Goal: Task Accomplishment & Management: Manage account settings

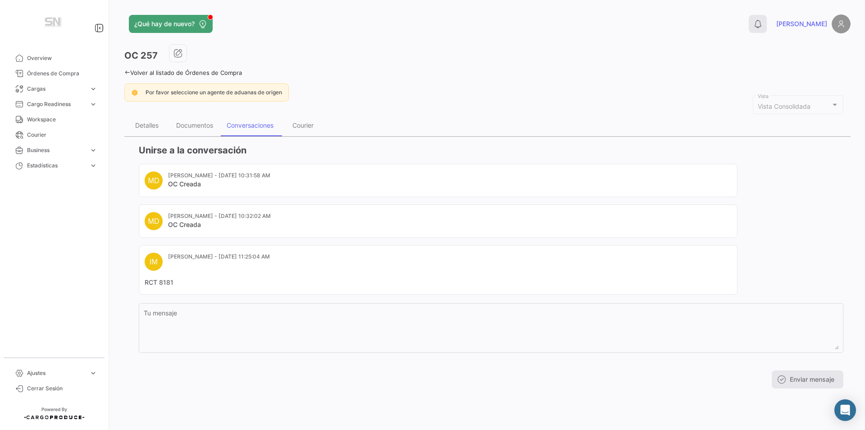
click at [763, 23] on icon at bounding box center [758, 23] width 9 height 9
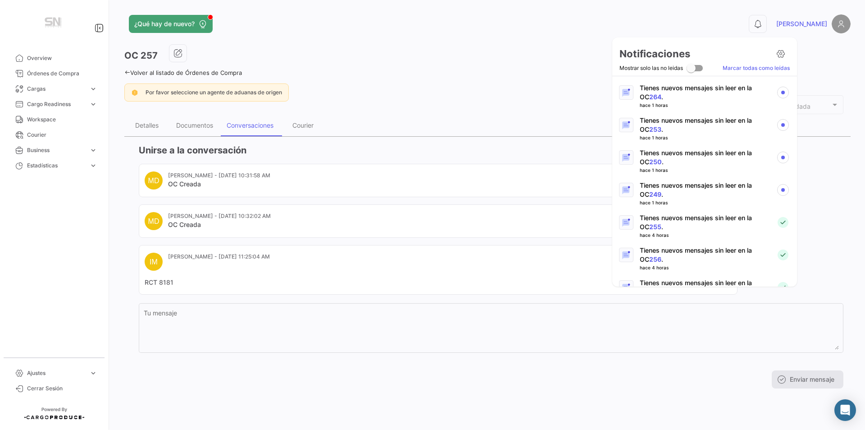
click at [649, 192] on link "249" at bounding box center [655, 194] width 12 height 8
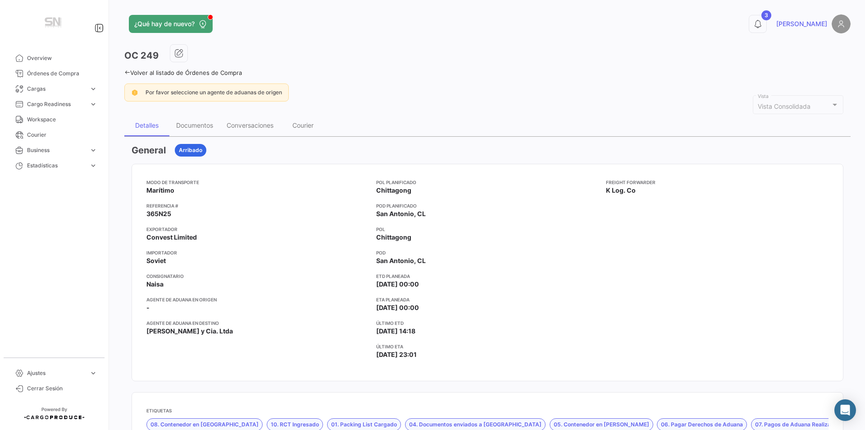
click at [767, 21] on button "3" at bounding box center [758, 24] width 18 height 18
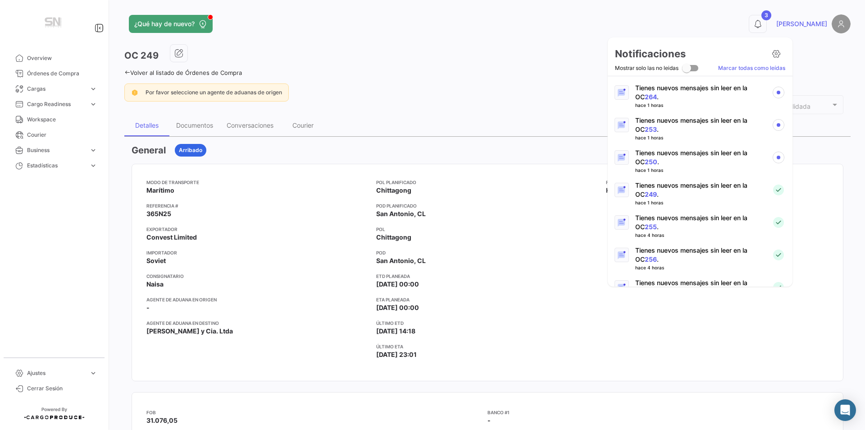
click at [645, 162] on link "250" at bounding box center [651, 162] width 13 height 8
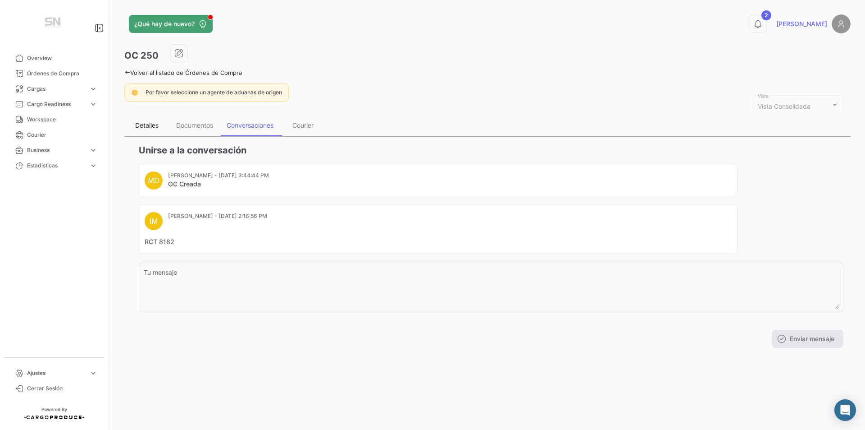
click at [146, 125] on div "Detalles" at bounding box center [146, 125] width 23 height 8
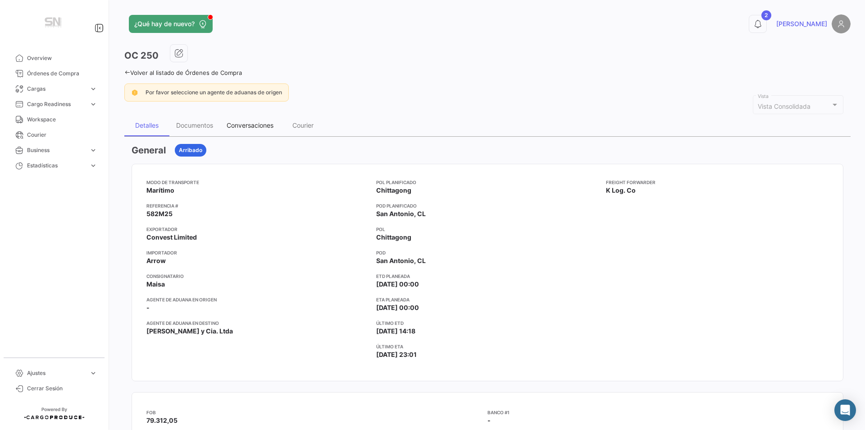
click at [248, 127] on div "Conversaciones" at bounding box center [250, 125] width 47 height 8
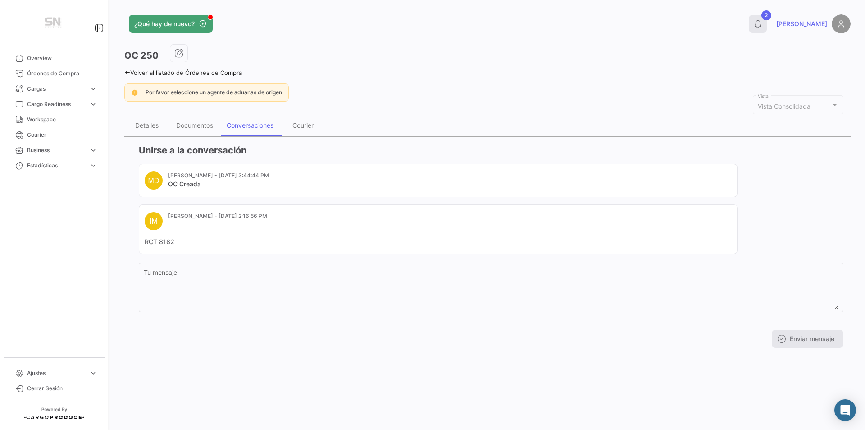
click at [767, 18] on button "2" at bounding box center [758, 24] width 18 height 18
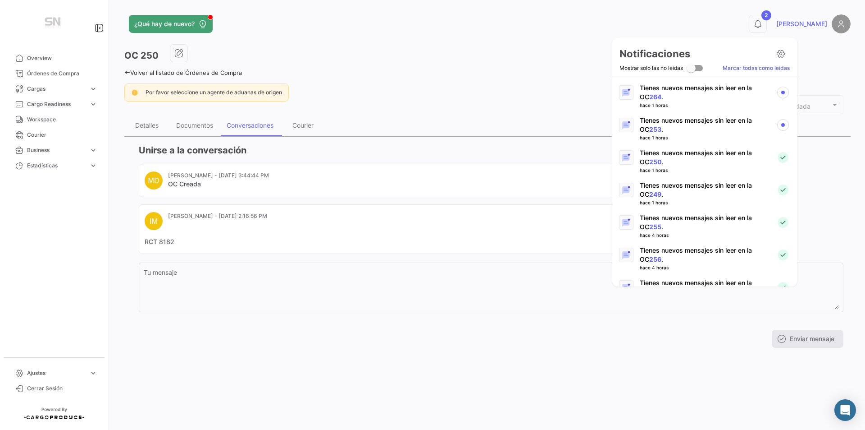
click at [649, 127] on link "253" at bounding box center [655, 129] width 12 height 8
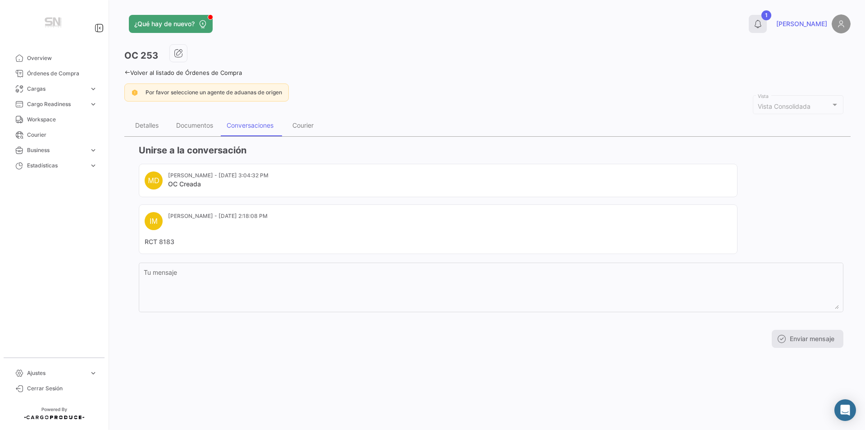
click at [767, 17] on button "1" at bounding box center [758, 24] width 18 height 18
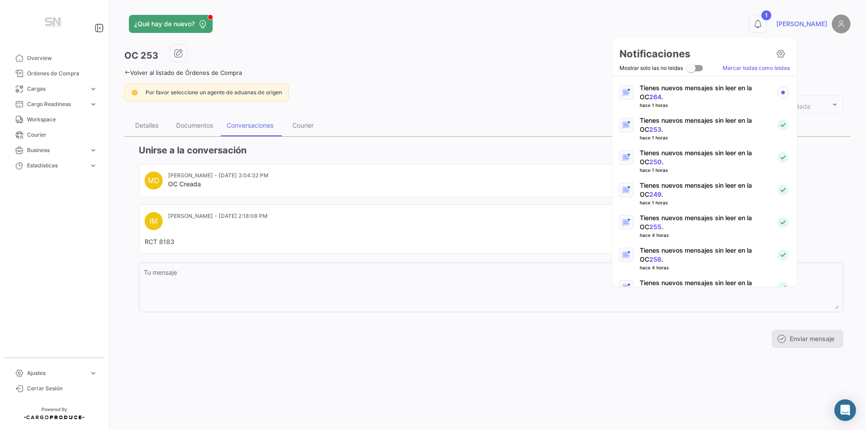
click at [647, 88] on p "Tienes nuevos mensajes sin leer en la OC 264 ." at bounding box center [704, 92] width 129 height 18
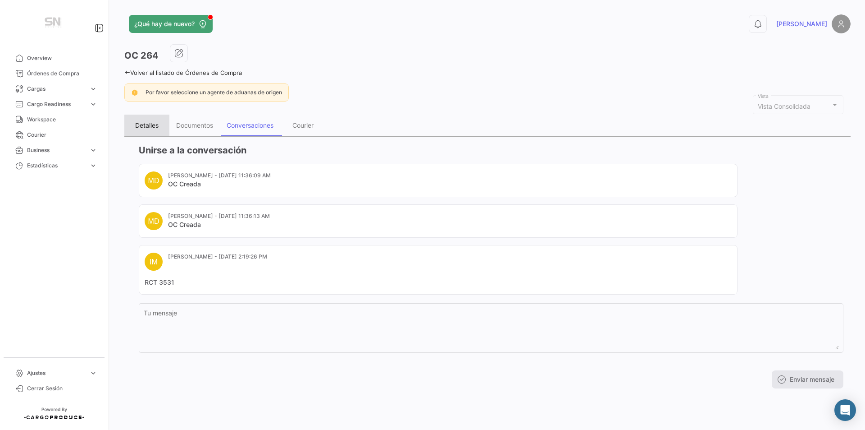
click at [147, 124] on div "Detalles" at bounding box center [146, 125] width 23 height 8
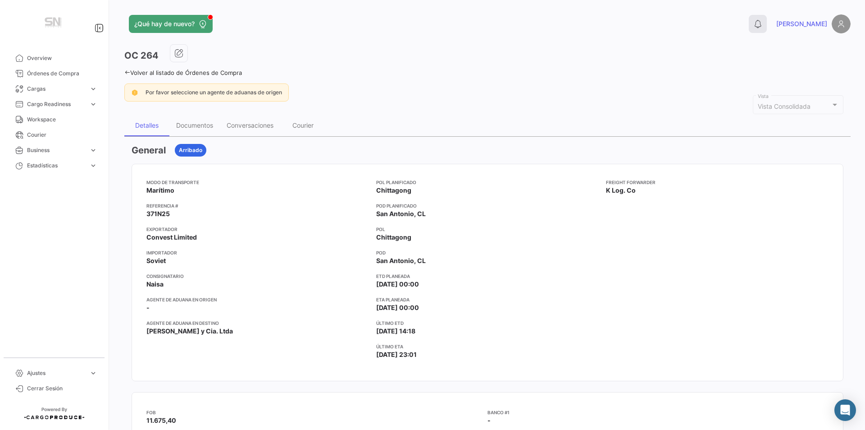
click at [767, 25] on button "0" at bounding box center [758, 24] width 18 height 18
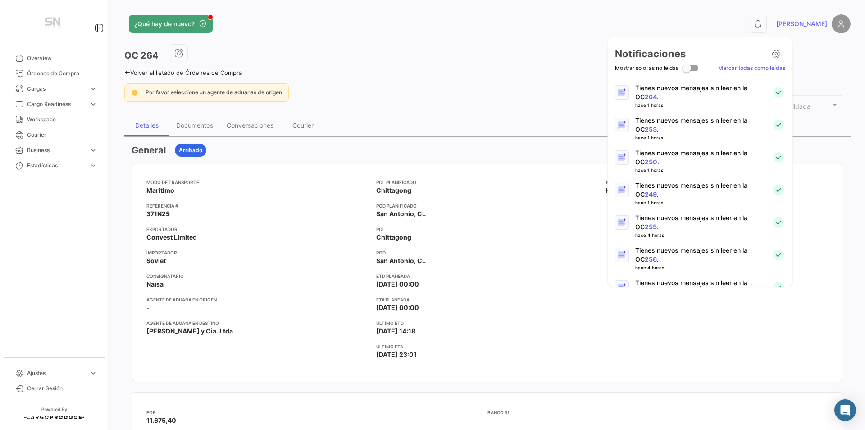
click at [645, 192] on link "249" at bounding box center [651, 194] width 12 height 8
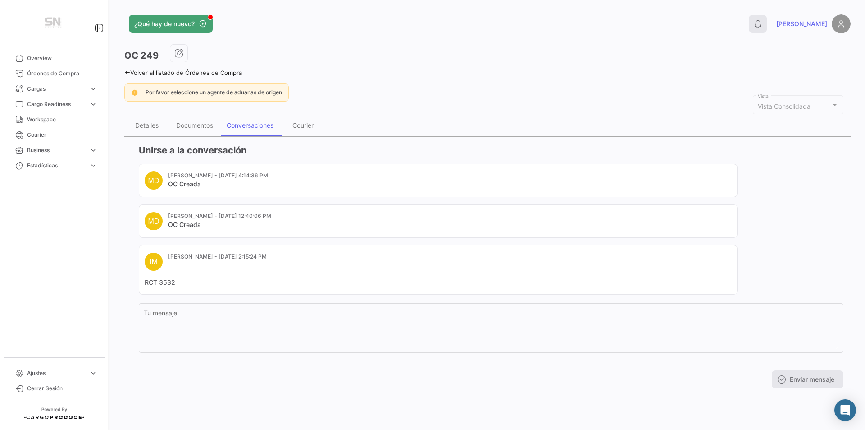
click at [763, 22] on icon at bounding box center [758, 23] width 9 height 9
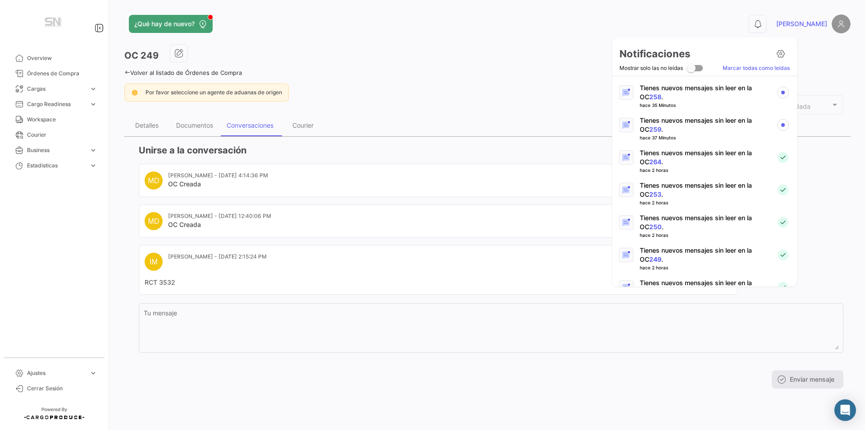
click at [649, 128] on link "259" at bounding box center [655, 129] width 12 height 8
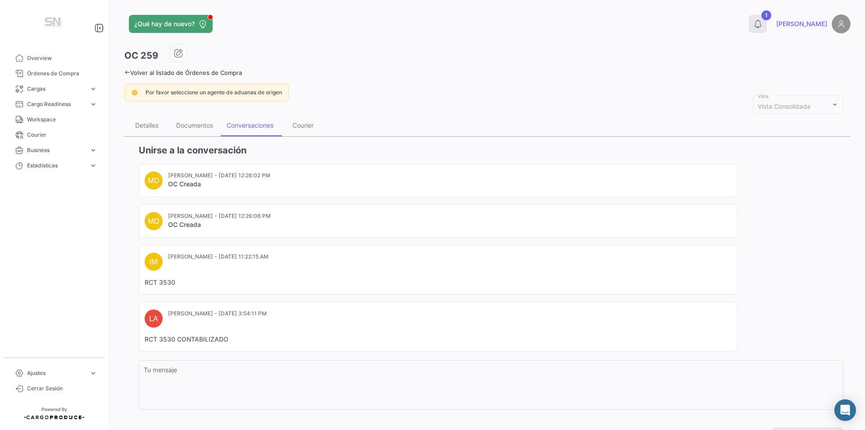
click at [763, 23] on icon at bounding box center [758, 23] width 9 height 9
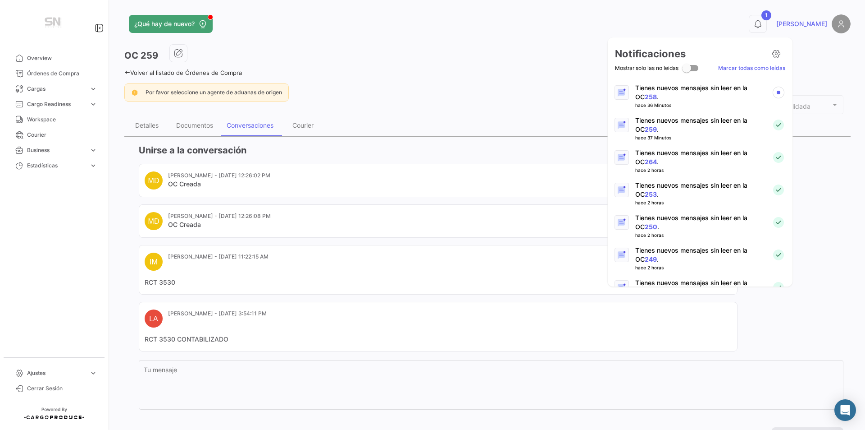
click at [645, 93] on link "258" at bounding box center [651, 97] width 12 height 8
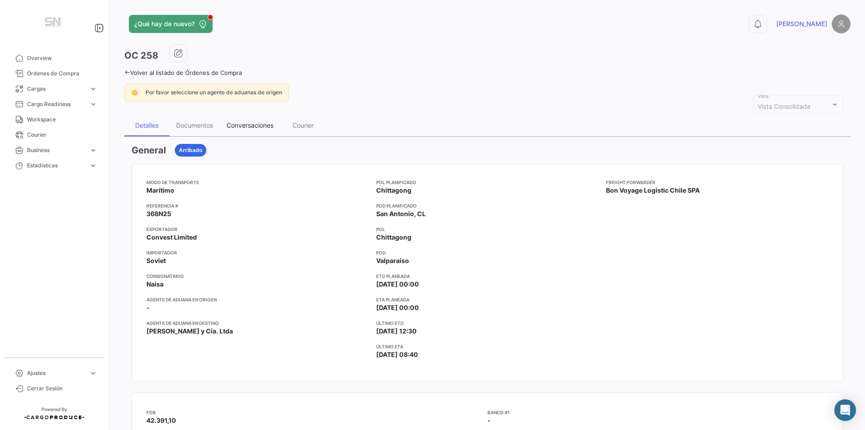
click at [259, 128] on div "Conversaciones" at bounding box center [250, 125] width 47 height 8
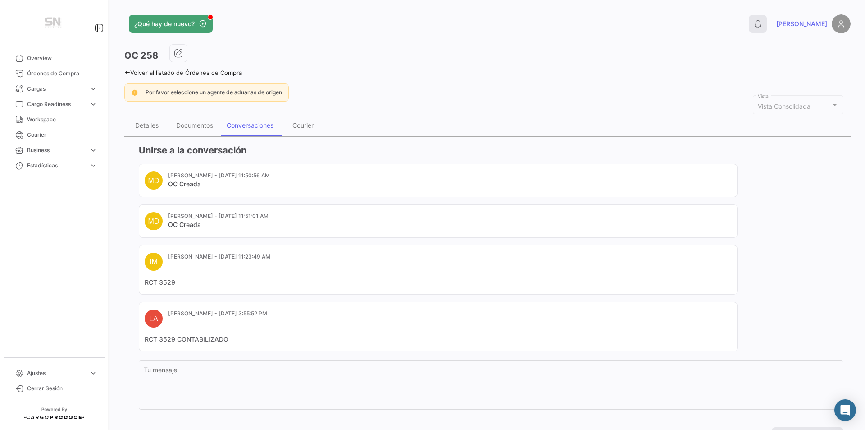
click at [763, 26] on icon at bounding box center [758, 23] width 9 height 9
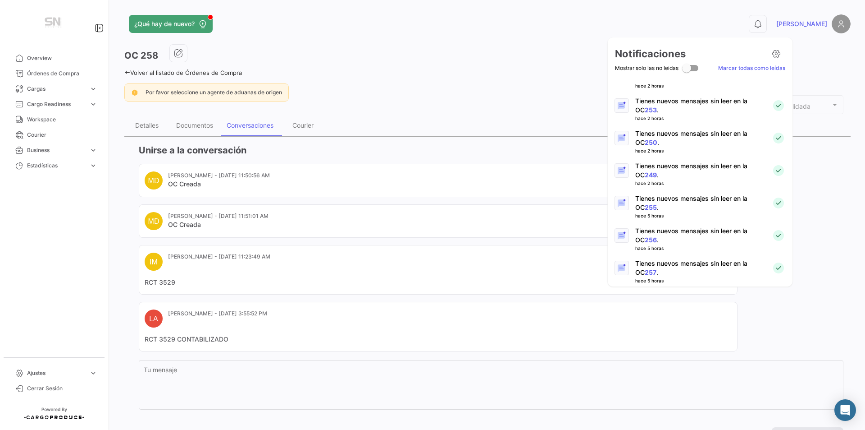
scroll to position [180, 0]
click at [647, 141] on link "256" at bounding box center [651, 144] width 12 height 8
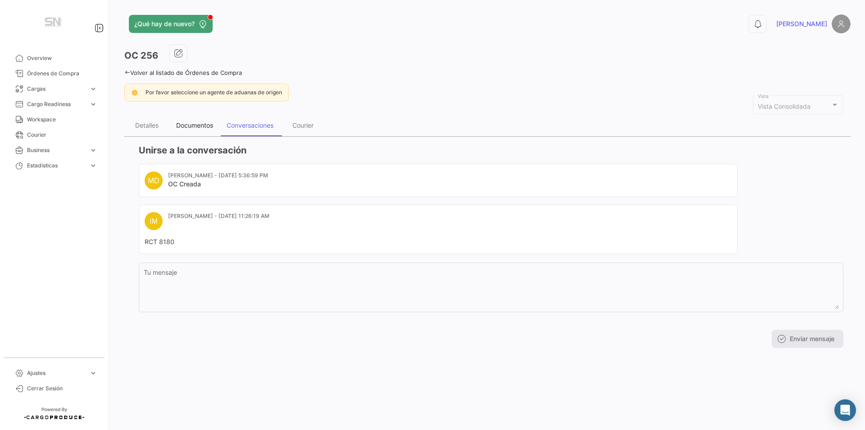
click at [179, 124] on div "Documentos" at bounding box center [194, 125] width 37 height 8
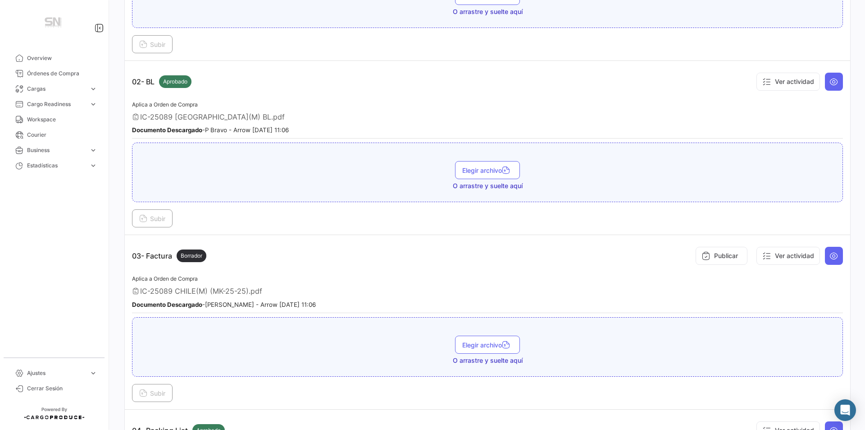
scroll to position [270, 0]
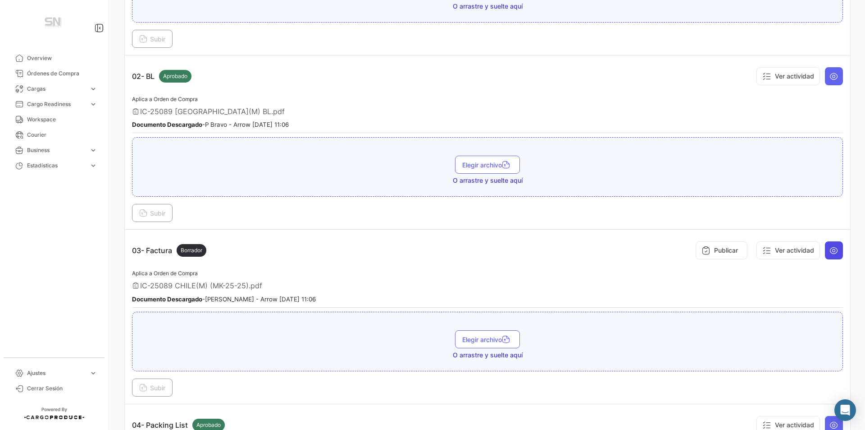
click at [836, 246] on button at bounding box center [834, 250] width 18 height 18
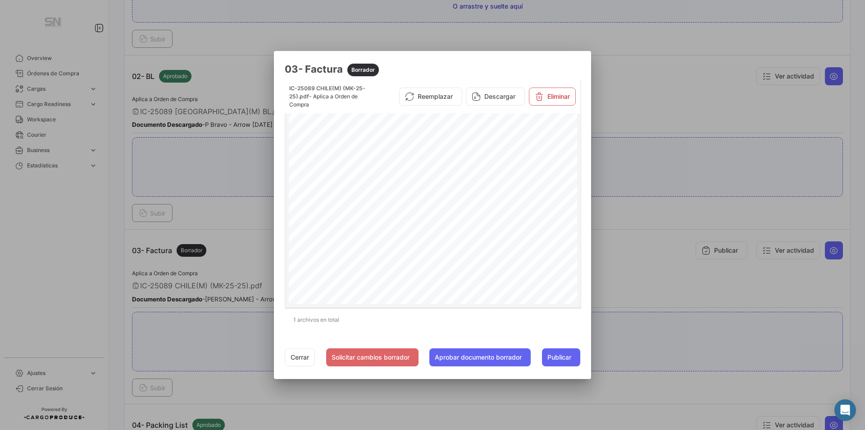
scroll to position [219, 0]
drag, startPoint x: 430, startPoint y: 328, endPoint x: 412, endPoint y: 331, distance: 17.9
click at [430, 328] on div "1 archivos en total" at bounding box center [433, 319] width 296 height 23
click at [304, 358] on button "Cerrar" at bounding box center [300, 357] width 30 height 18
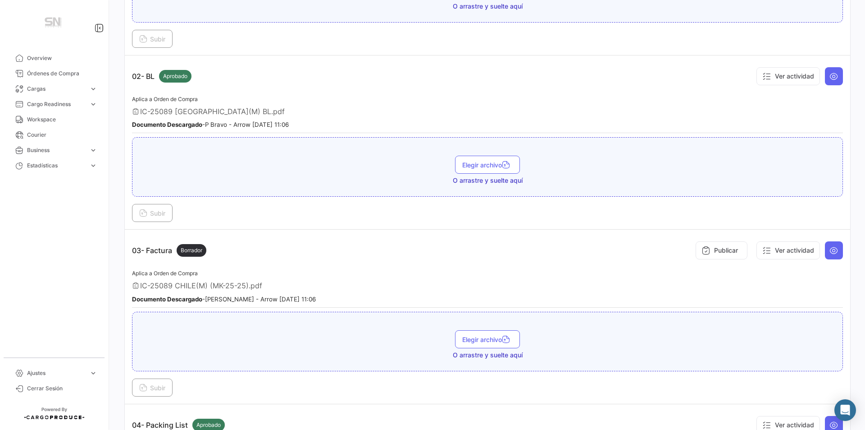
scroll to position [0, 0]
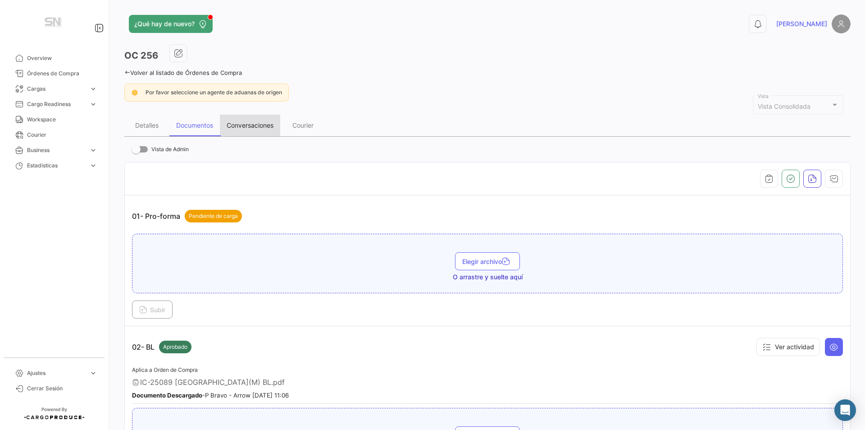
click at [248, 130] on div "Conversaciones" at bounding box center [250, 125] width 60 height 22
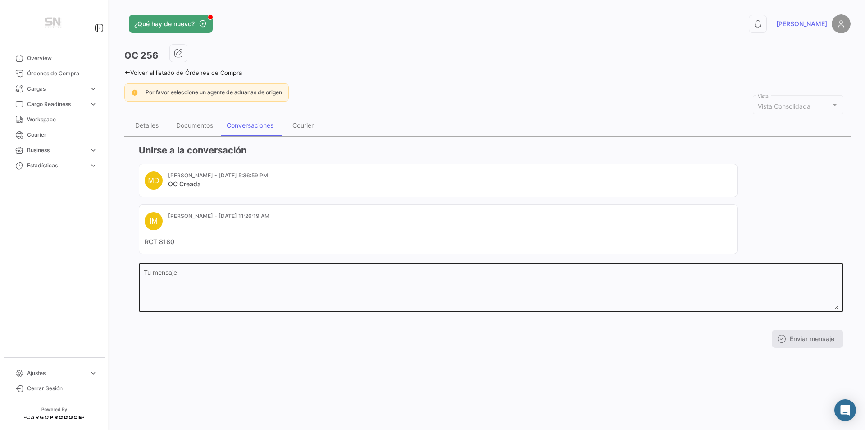
click at [186, 275] on textarea "Tu mensaje" at bounding box center [491, 289] width 695 height 40
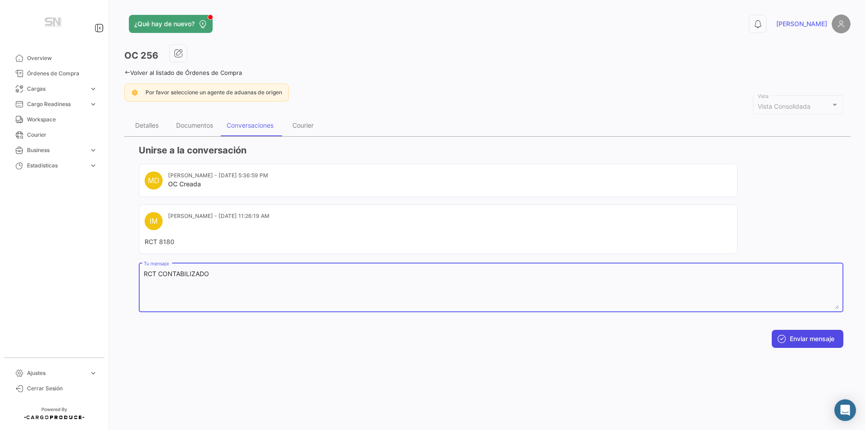
type textarea "RCT CONTABILIZADO"
click at [795, 333] on button "Enviar mensaje" at bounding box center [808, 338] width 72 height 18
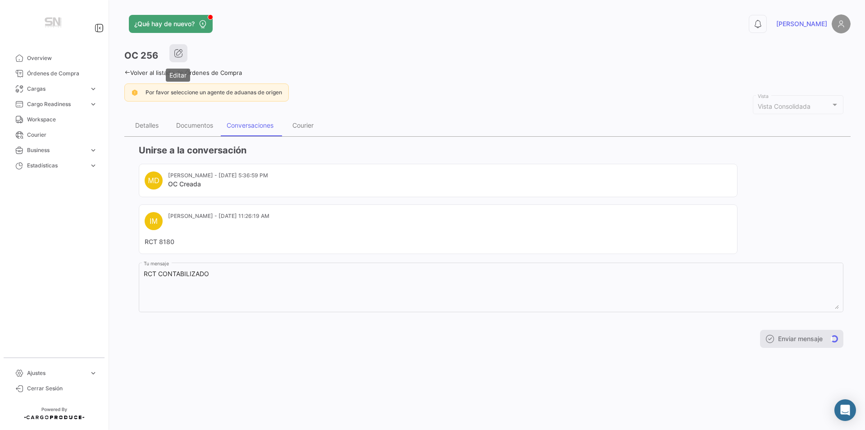
click at [173, 53] on button "button" at bounding box center [178, 53] width 18 height 18
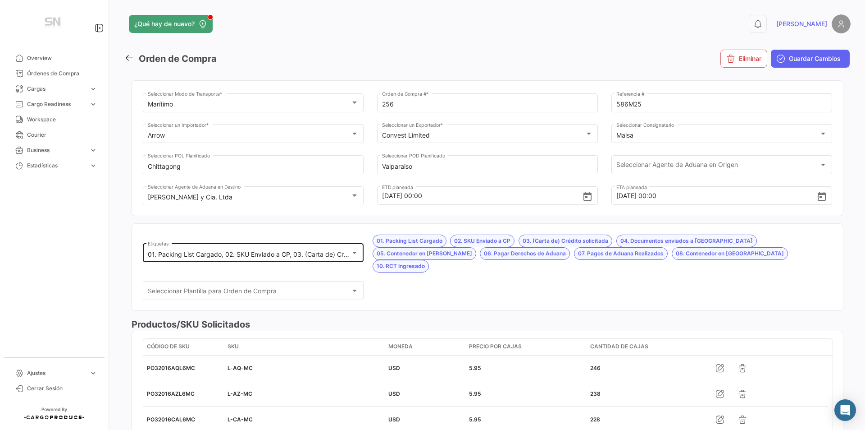
click at [342, 250] on mat-select-trigger "01. Packing List Cargado, 02. SKU Enviado a CP, 03. (Carta de) Crédito solicita…" at bounding box center [589, 254] width 882 height 8
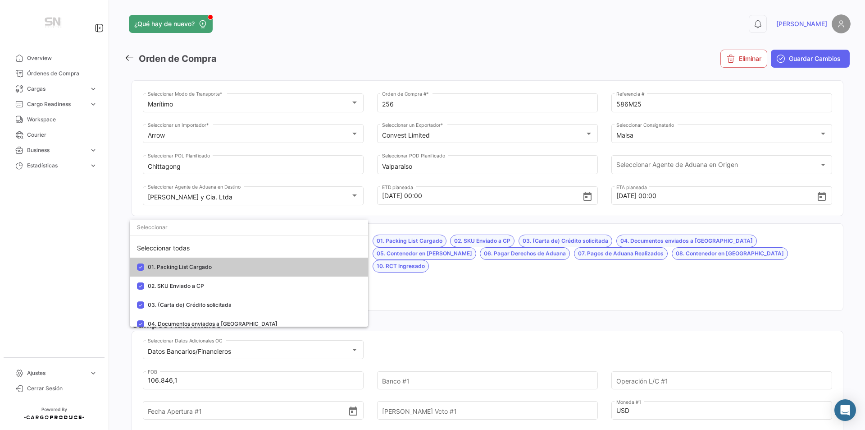
click at [342, 247] on div "Seleccionar todas" at bounding box center [249, 247] width 238 height 19
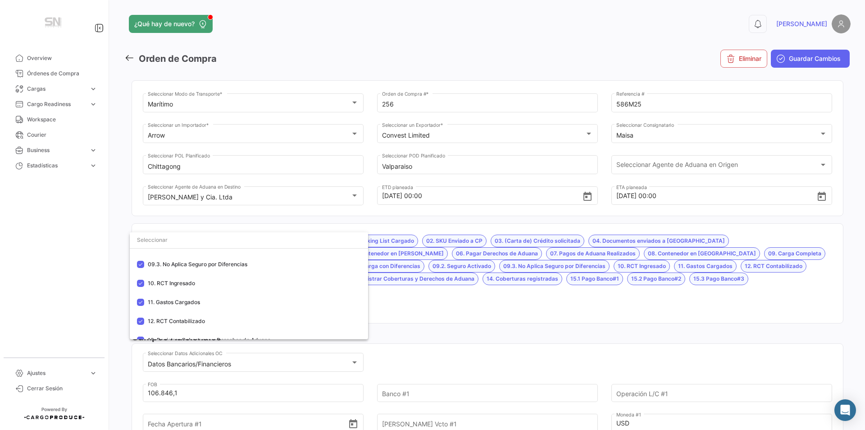
scroll to position [225, 0]
click at [195, 323] on mat-option "12. RCT Contabilizado" at bounding box center [249, 319] width 238 height 19
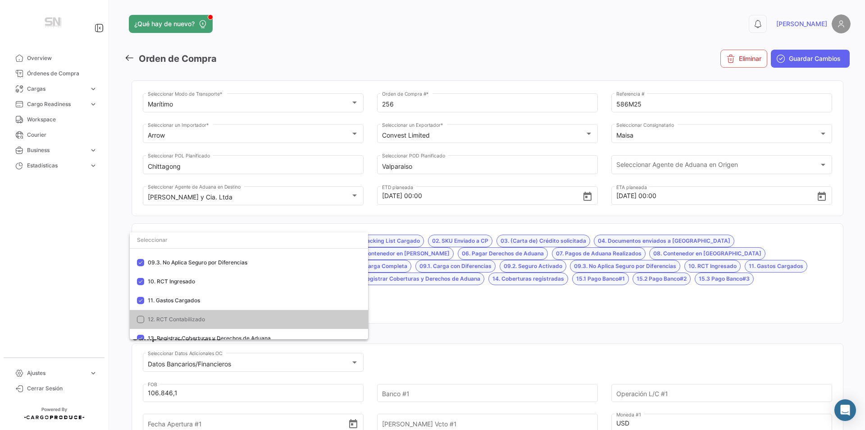
click at [434, 305] on div at bounding box center [432, 215] width 865 height 430
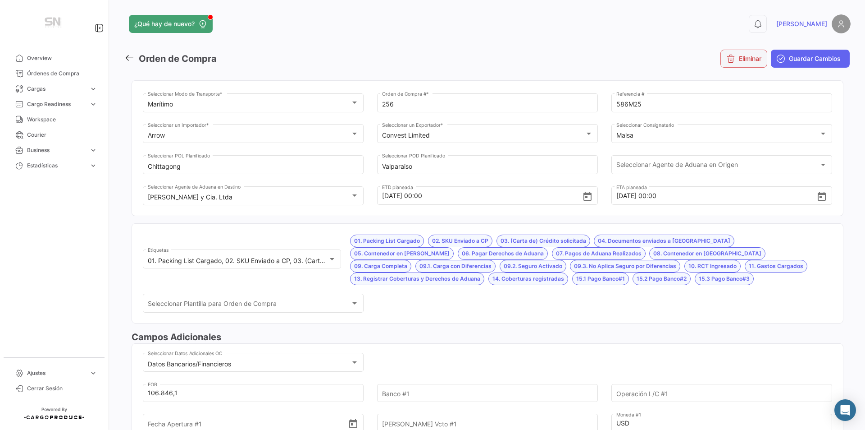
click at [733, 61] on button "Eliminar" at bounding box center [744, 59] width 47 height 18
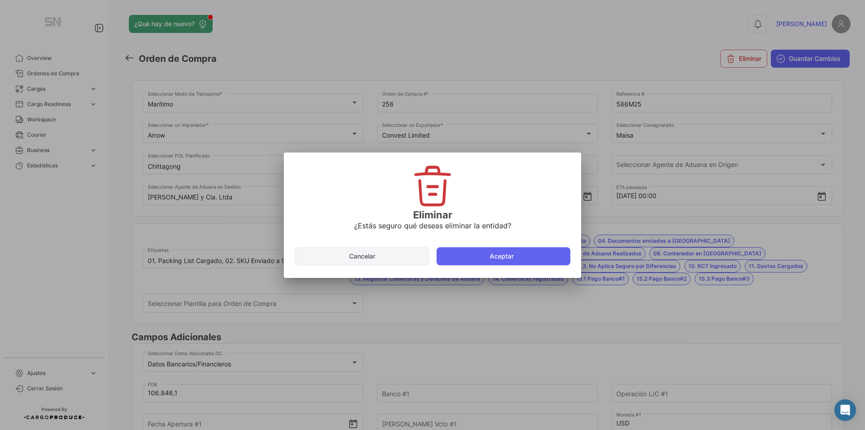
click at [370, 259] on button "Cancelar" at bounding box center [362, 256] width 135 height 18
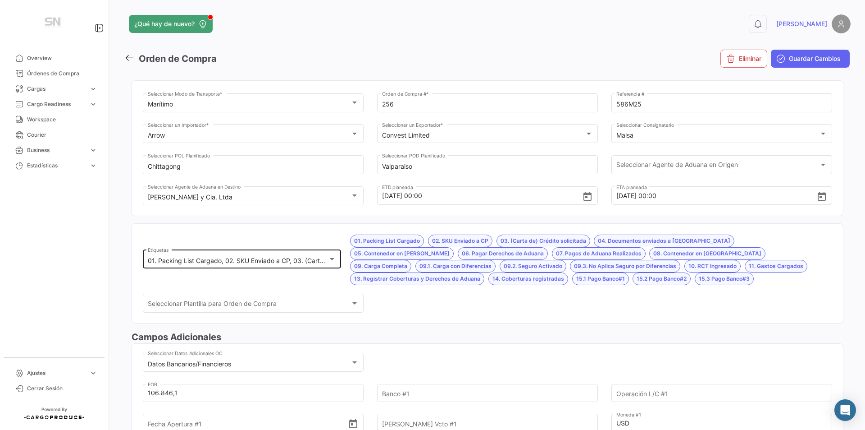
click at [336, 257] on div at bounding box center [332, 258] width 8 height 7
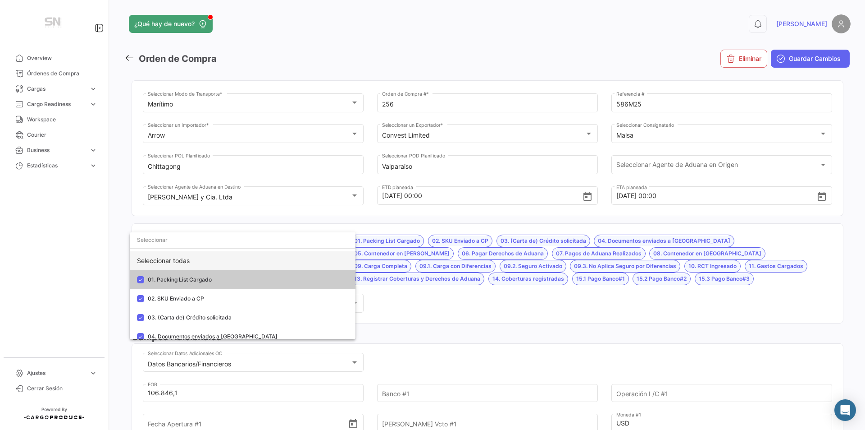
click at [198, 257] on div "Seleccionar todas" at bounding box center [243, 260] width 226 height 19
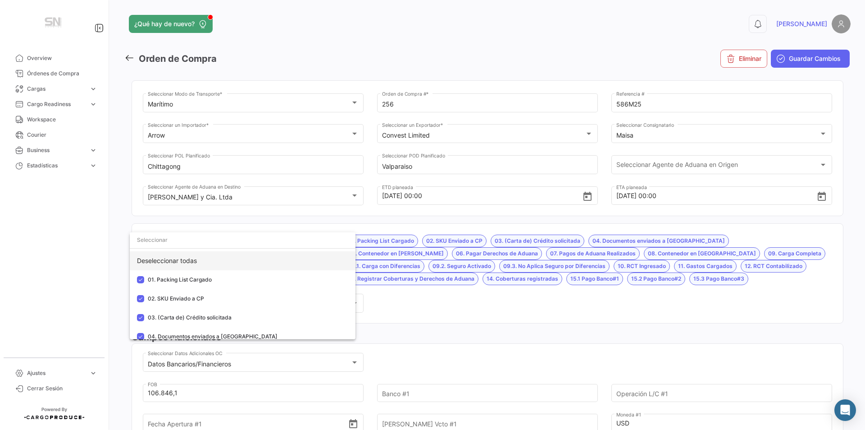
click at [198, 257] on div "Deseleccionar todas" at bounding box center [243, 260] width 226 height 19
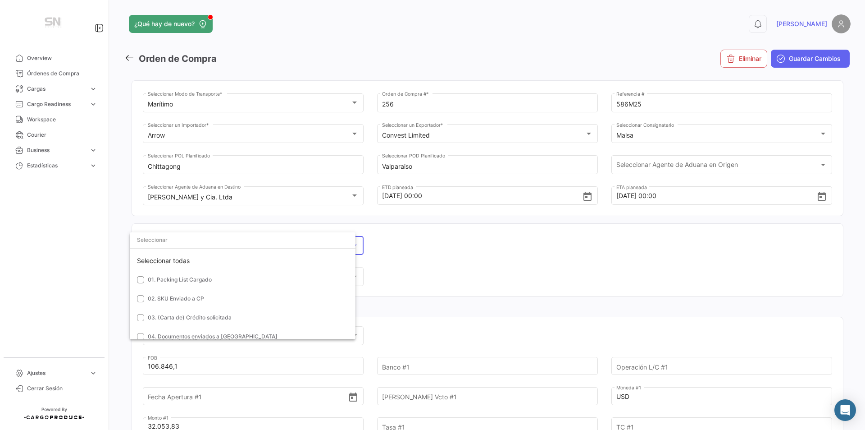
click at [393, 251] on div at bounding box center [432, 215] width 865 height 430
click at [129, 58] on icon at bounding box center [129, 58] width 10 height 10
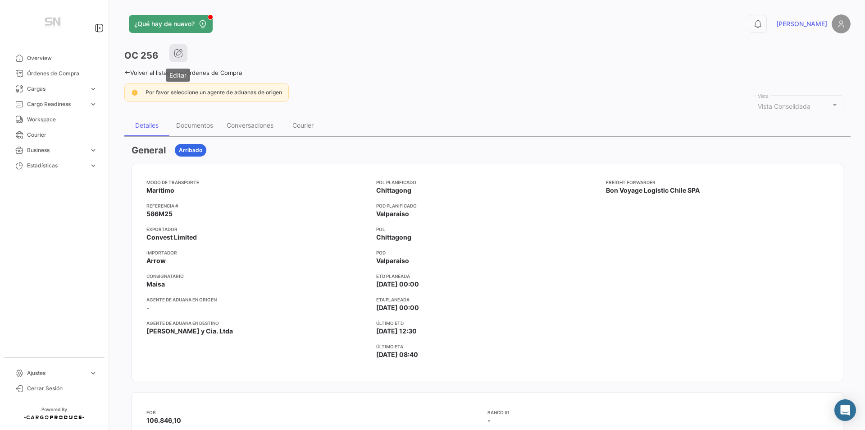
click at [180, 52] on icon "button" at bounding box center [178, 53] width 9 height 9
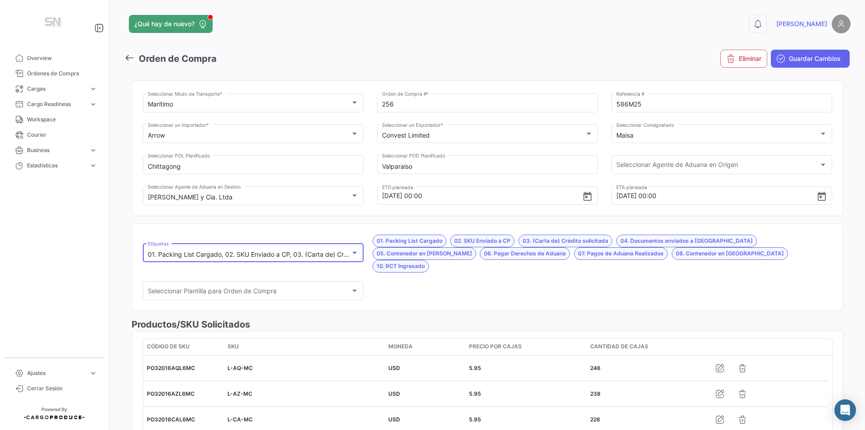
click at [352, 249] on div at bounding box center [355, 252] width 8 height 7
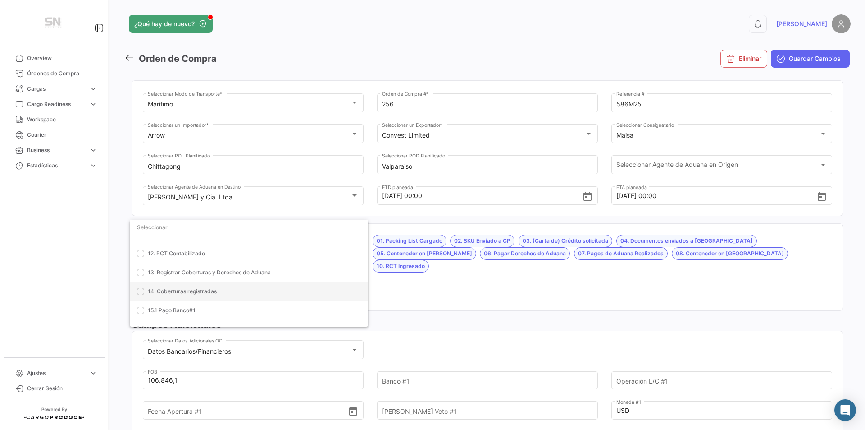
scroll to position [265, 0]
click at [176, 270] on span "12. RCT Contabilizado" at bounding box center [176, 267] width 57 height 7
drag, startPoint x: 478, startPoint y: 294, endPoint x: 483, endPoint y: 288, distance: 7.7
click at [478, 293] on div at bounding box center [432, 215] width 865 height 430
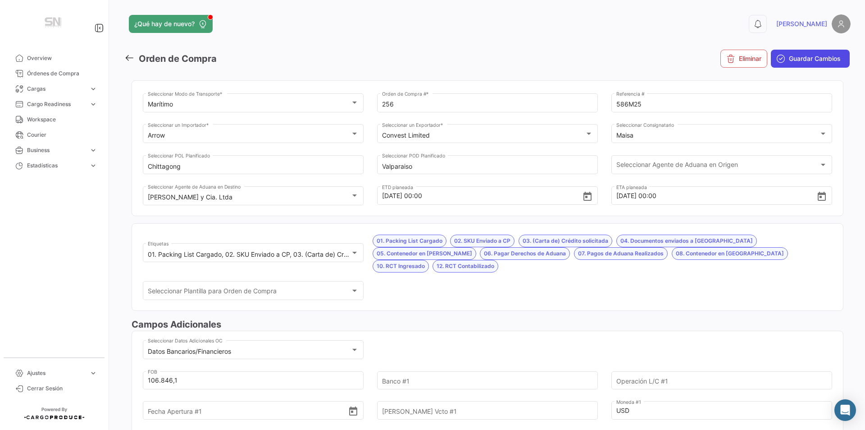
click at [798, 55] on span "Guardar Cambios" at bounding box center [815, 58] width 52 height 9
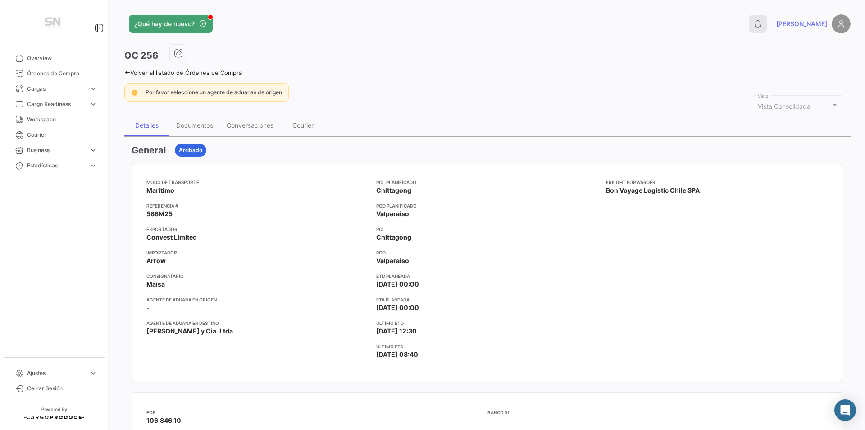
click at [763, 20] on icon at bounding box center [758, 23] width 9 height 9
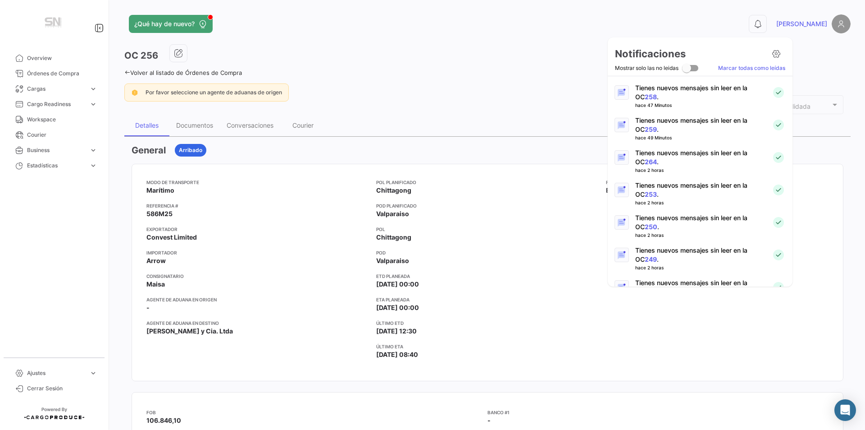
scroll to position [45, 0]
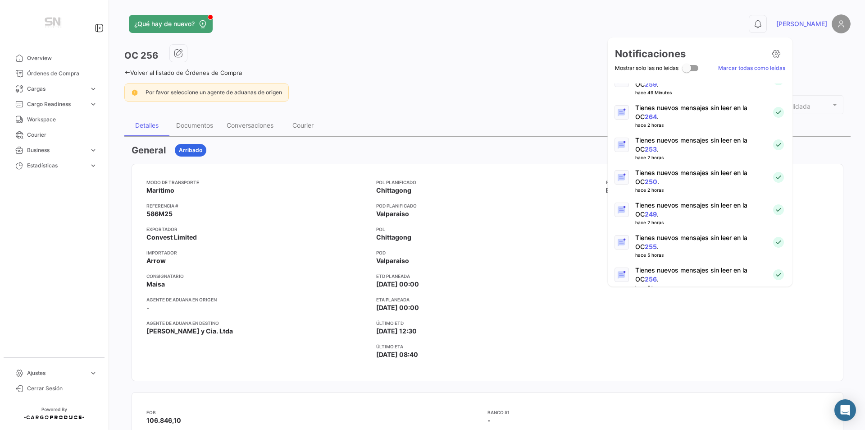
click at [645, 250] on link "255" at bounding box center [651, 246] width 12 height 8
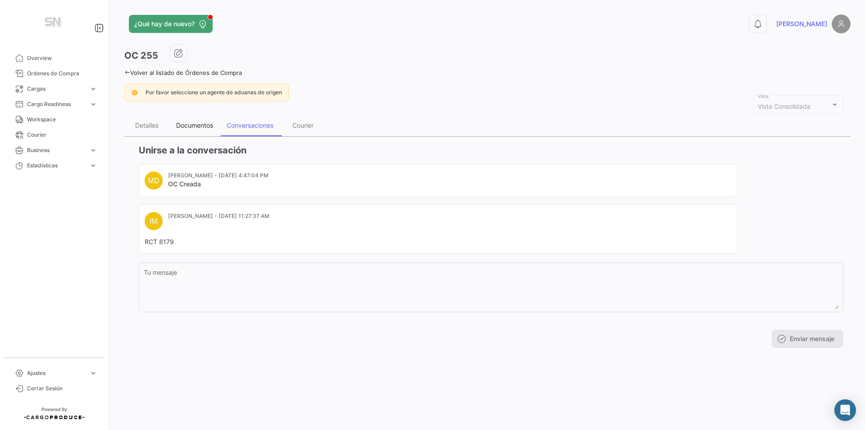
click at [183, 122] on div "Documentos" at bounding box center [194, 125] width 37 height 8
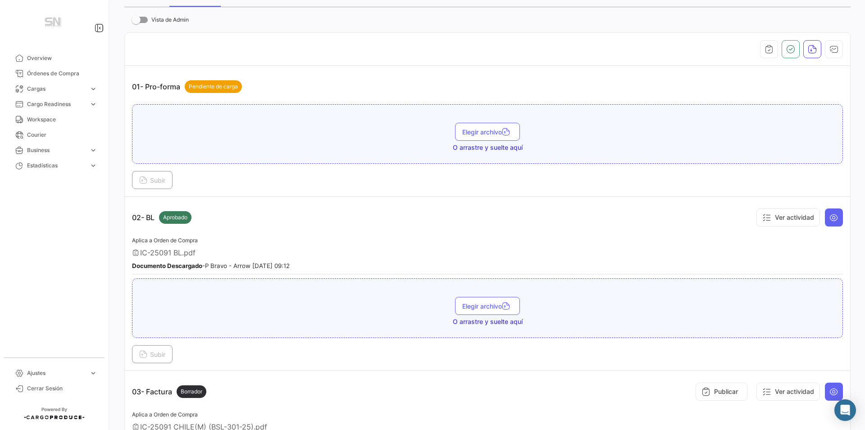
scroll to position [270, 0]
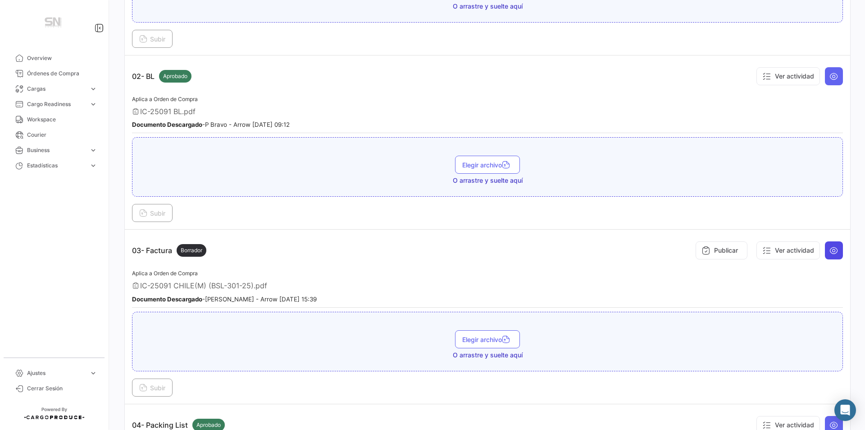
click at [835, 252] on button at bounding box center [834, 250] width 18 height 18
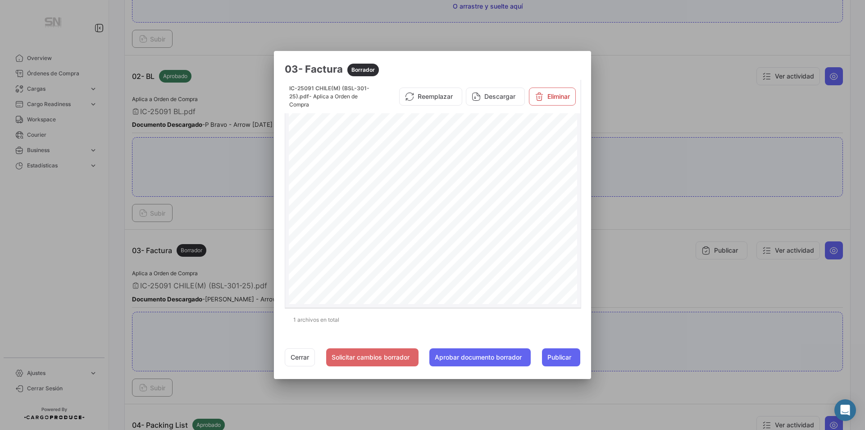
scroll to position [219, 0]
click at [305, 361] on button "Cerrar" at bounding box center [300, 357] width 30 height 18
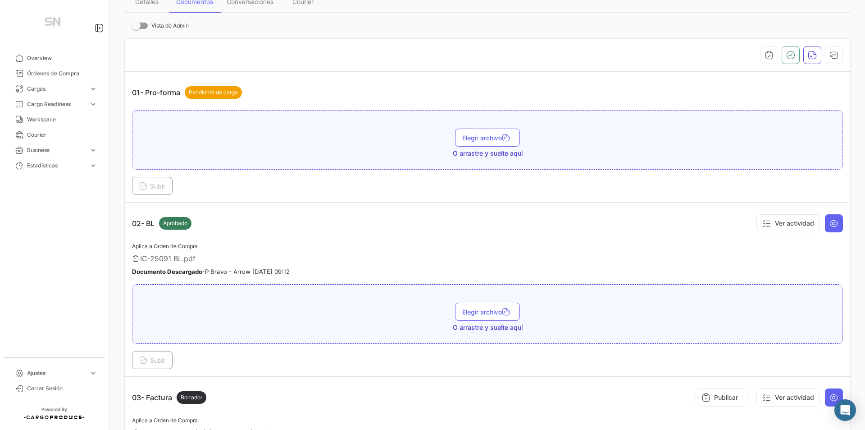
scroll to position [0, 0]
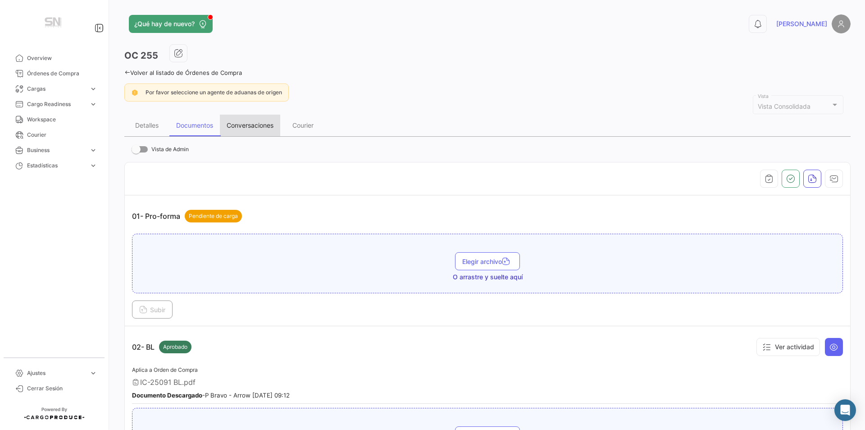
click at [237, 130] on div "Conversaciones" at bounding box center [250, 125] width 60 height 22
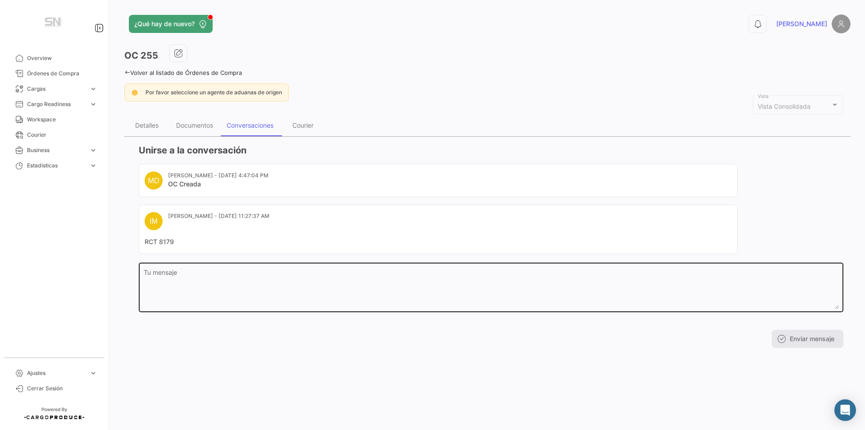
click at [168, 270] on textarea "Tu mensaje" at bounding box center [491, 289] width 695 height 40
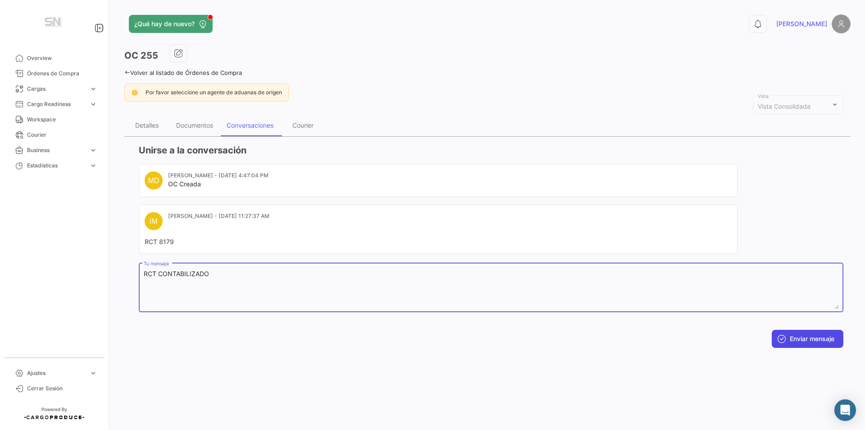
type textarea "RCT CONTABILIZADO"
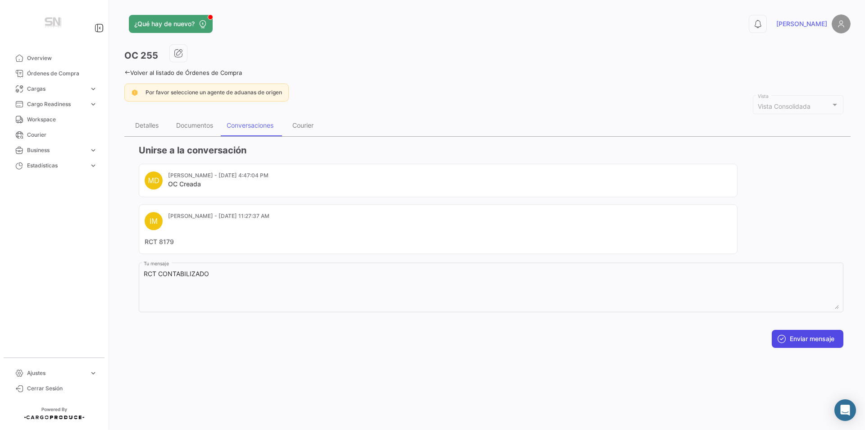
click at [804, 337] on button "Enviar mensaje" at bounding box center [808, 338] width 72 height 18
click at [183, 50] on button "button" at bounding box center [178, 53] width 18 height 18
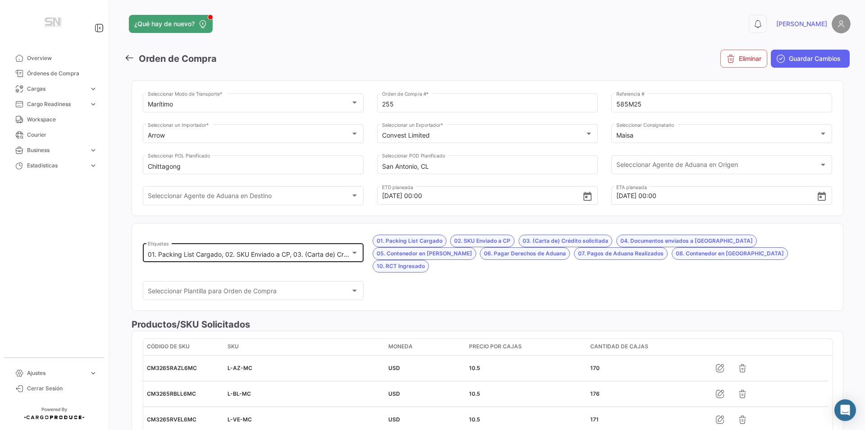
click at [352, 241] on div "01. Packing List Cargado, 02. SKU Enviado a CP, 03. (Carta de) Crédito solicita…" at bounding box center [253, 251] width 211 height 21
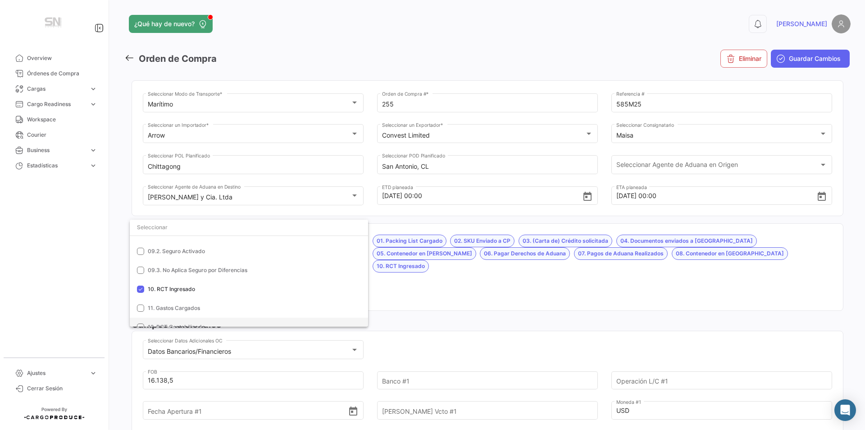
scroll to position [219, 0]
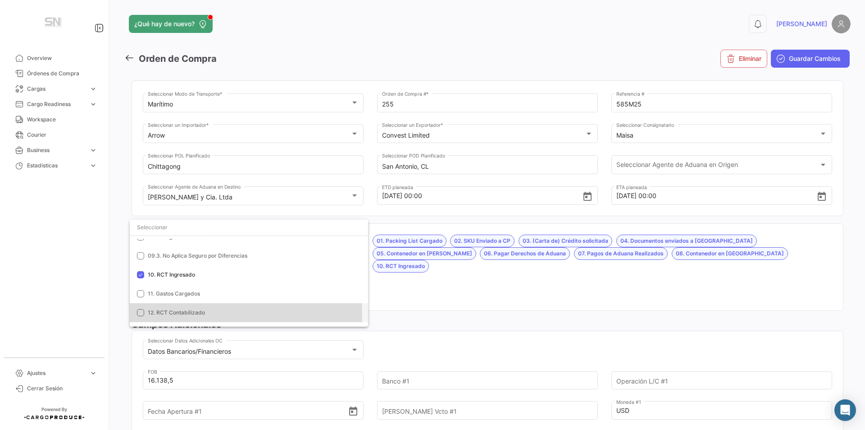
click at [184, 316] on mat-option "12. RCT Contabilizado" at bounding box center [249, 312] width 238 height 19
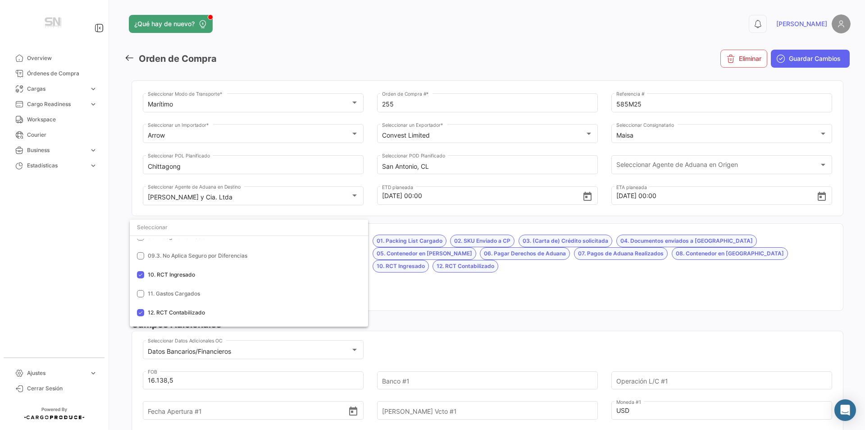
click at [680, 272] on div at bounding box center [432, 215] width 865 height 430
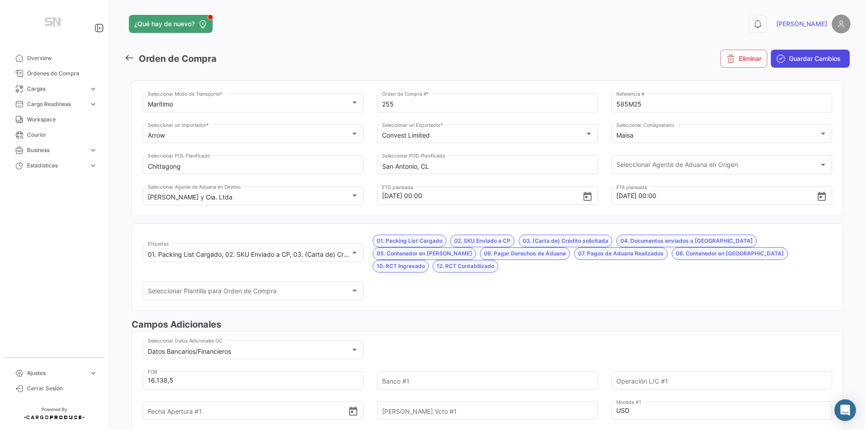
click at [789, 57] on span "Guardar Cambios" at bounding box center [815, 58] width 52 height 9
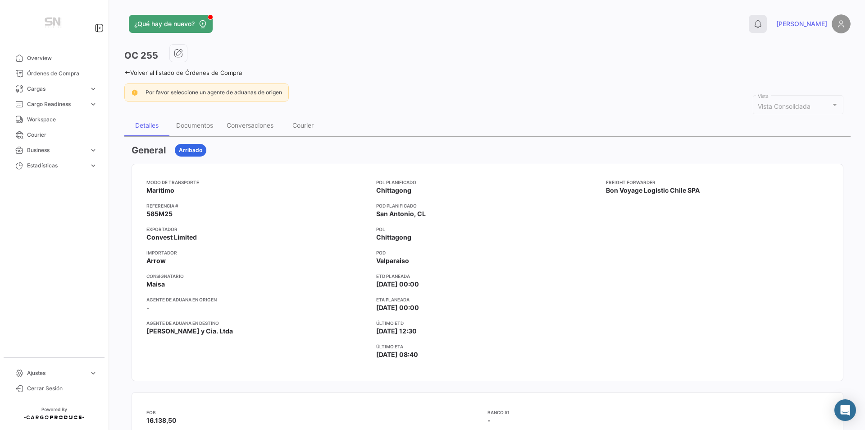
click at [763, 26] on icon at bounding box center [758, 23] width 9 height 9
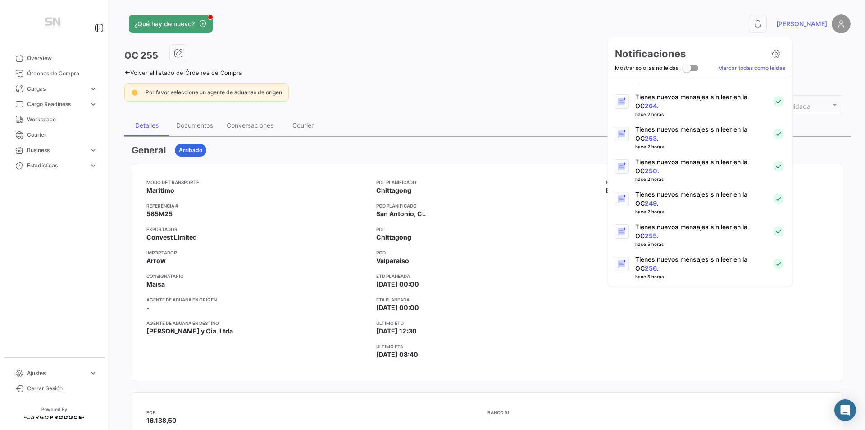
scroll to position [135, 0]
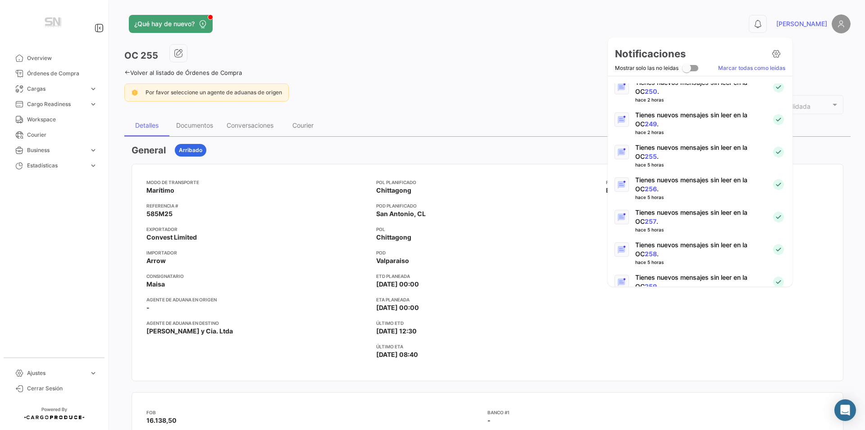
click at [645, 219] on link "257" at bounding box center [651, 221] width 12 height 8
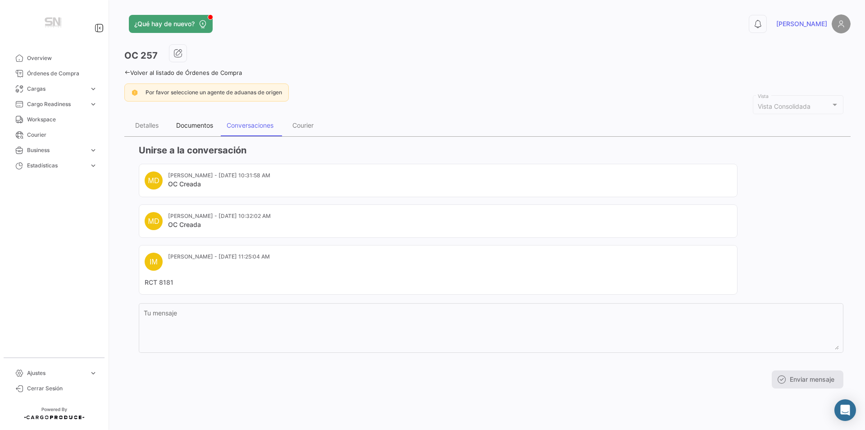
click at [185, 128] on div "Documentos" at bounding box center [194, 125] width 37 height 8
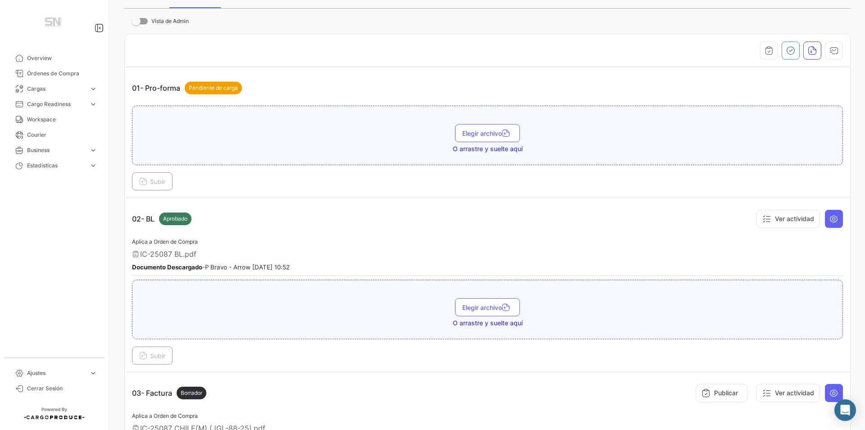
scroll to position [315, 0]
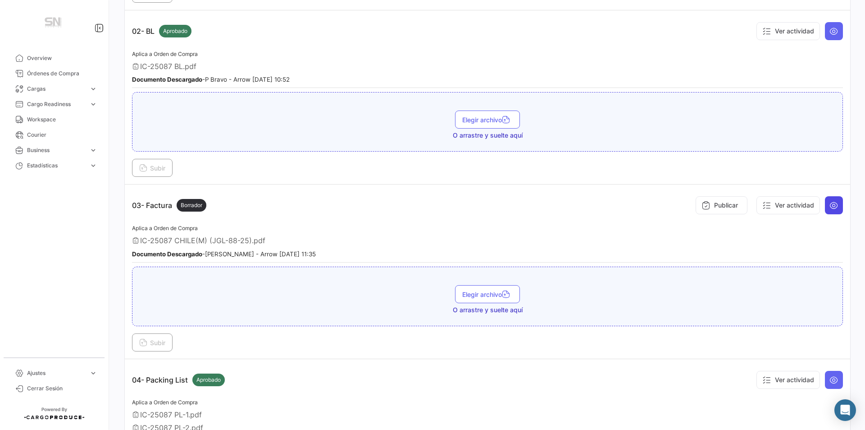
click at [830, 202] on icon at bounding box center [834, 205] width 9 height 9
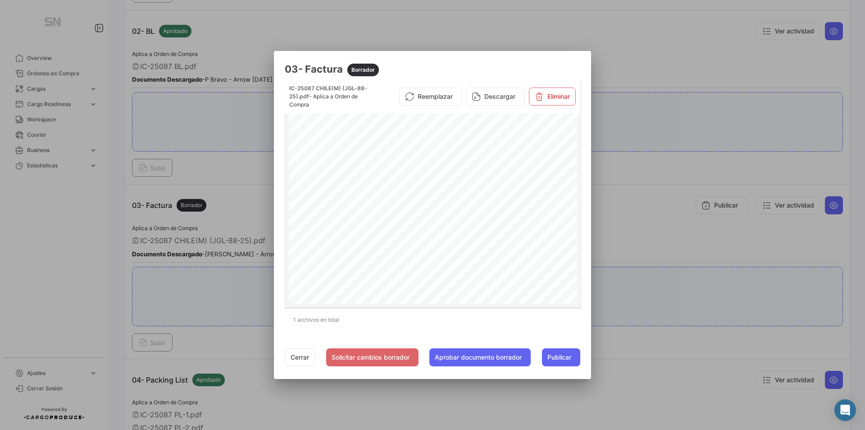
scroll to position [219, 0]
click at [297, 353] on button "Cerrar" at bounding box center [300, 357] width 30 height 18
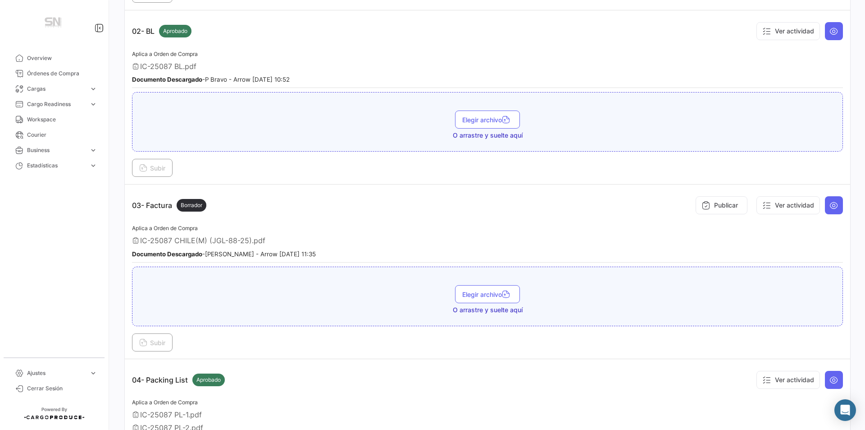
scroll to position [0, 0]
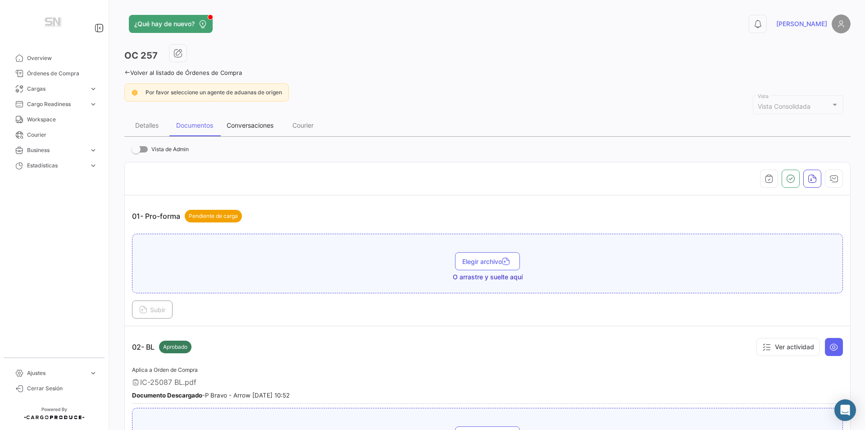
click at [260, 129] on div "Conversaciones" at bounding box center [250, 125] width 47 height 8
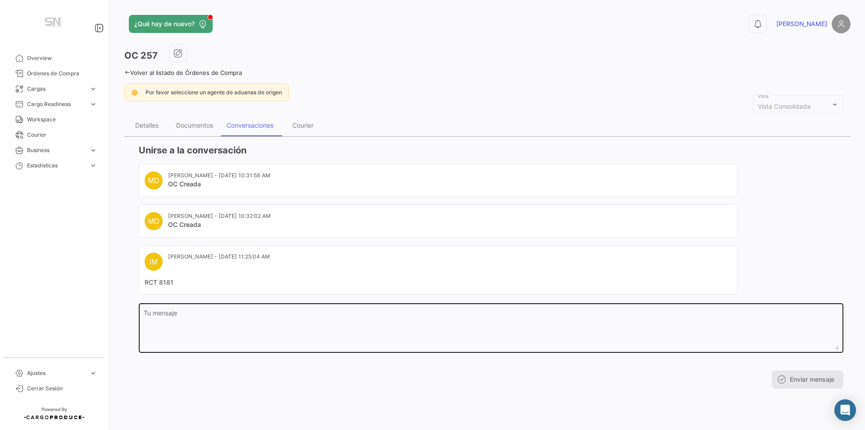
click at [160, 315] on textarea "Tu mensaje" at bounding box center [491, 330] width 695 height 40
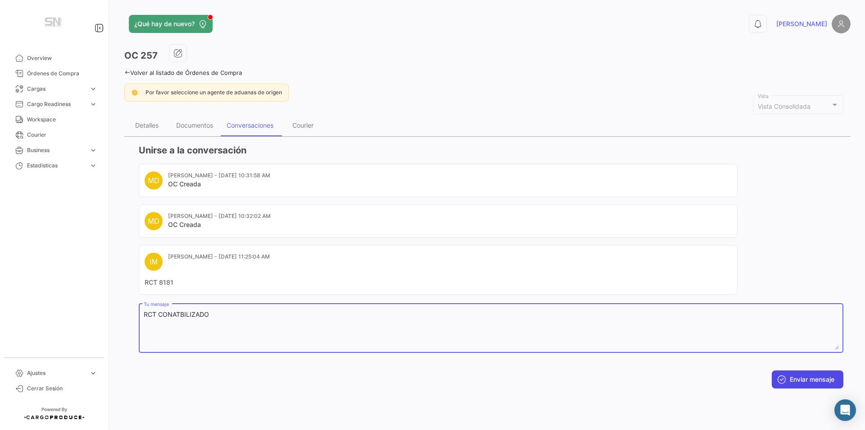
type textarea "RCT CONATBILIZADO"
drag, startPoint x: 814, startPoint y: 375, endPoint x: 806, endPoint y: 369, distance: 9.0
click at [814, 374] on button "Enviar mensaje" at bounding box center [808, 379] width 72 height 18
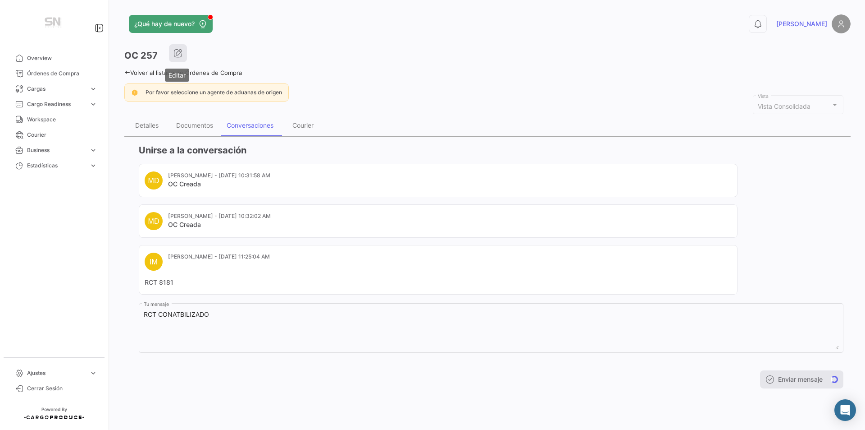
click at [175, 48] on button "button" at bounding box center [178, 53] width 18 height 18
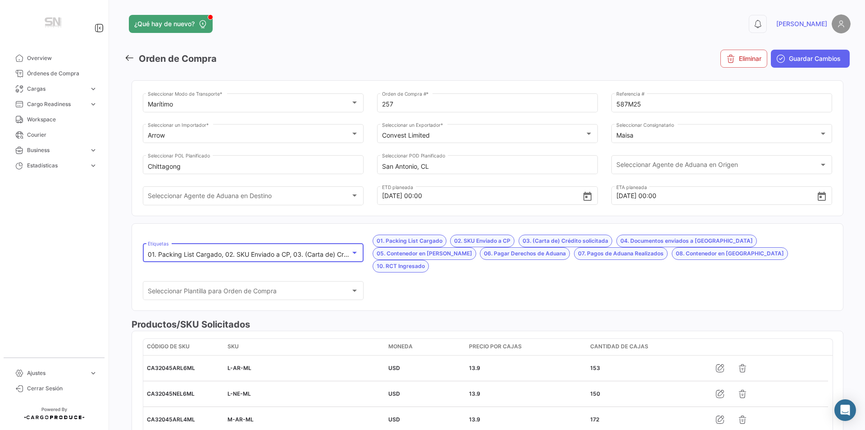
click at [354, 249] on div at bounding box center [355, 252] width 8 height 7
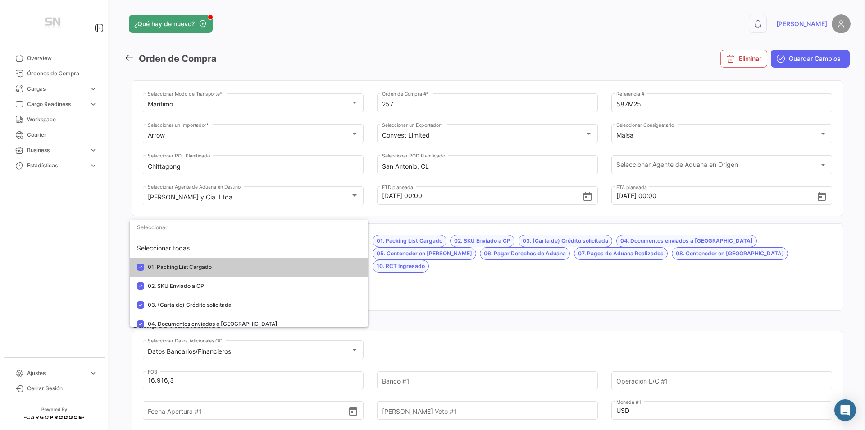
scroll to position [225, 0]
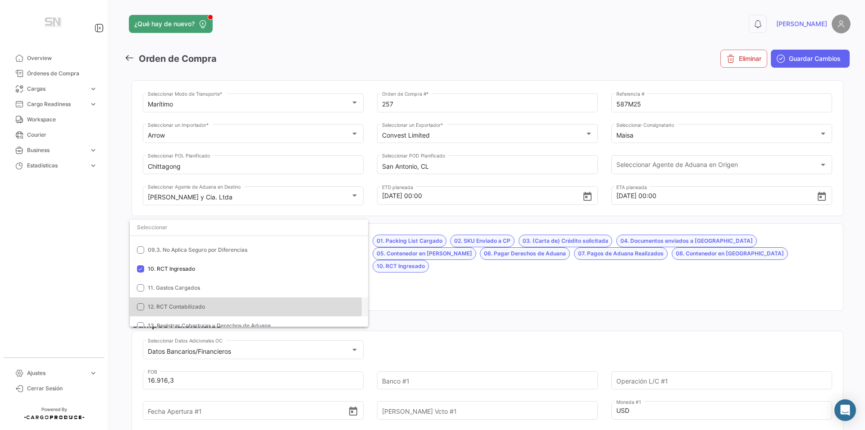
click at [180, 307] on span "12. RCT Contabilizado" at bounding box center [176, 306] width 57 height 7
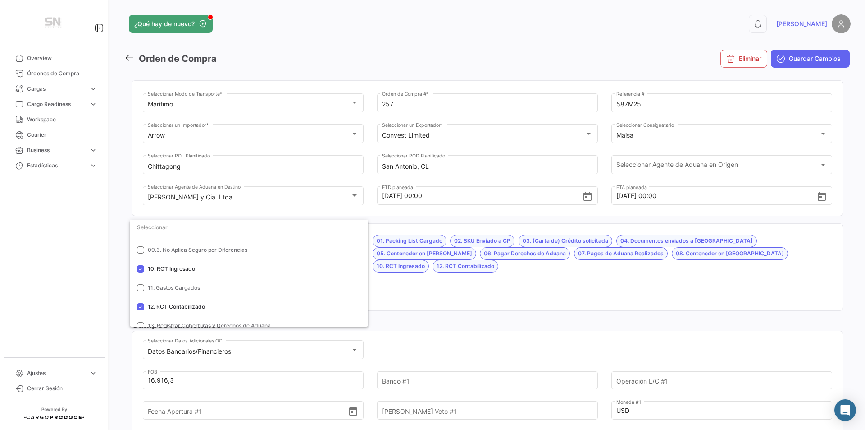
click at [500, 280] on div at bounding box center [432, 215] width 865 height 430
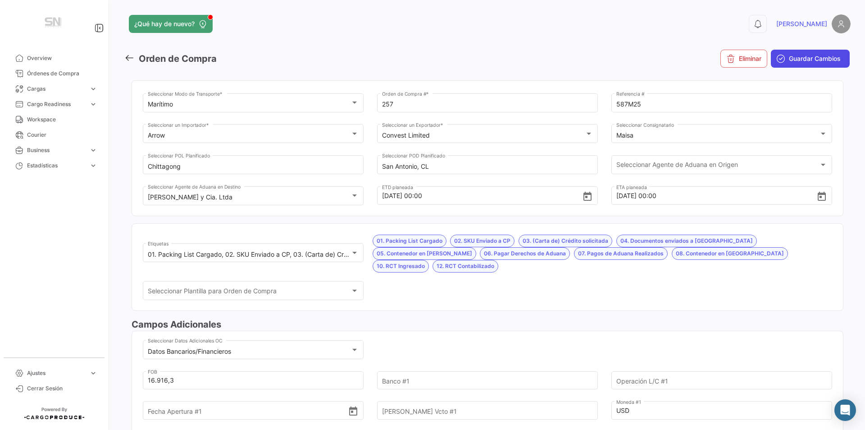
click at [831, 52] on button "Guardar Cambios" at bounding box center [810, 59] width 79 height 18
